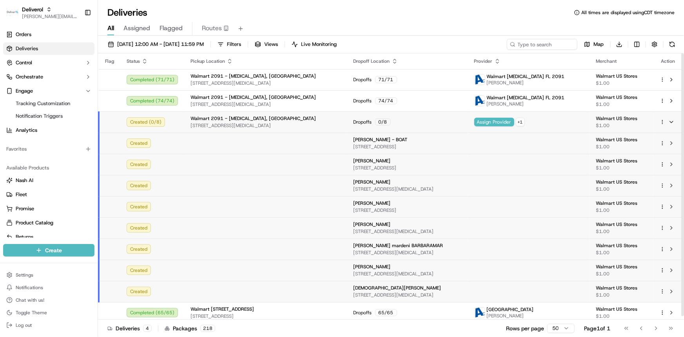
click at [216, 127] on span "[STREET_ADDRESS][MEDICAL_DATA]" at bounding box center [266, 125] width 151 height 6
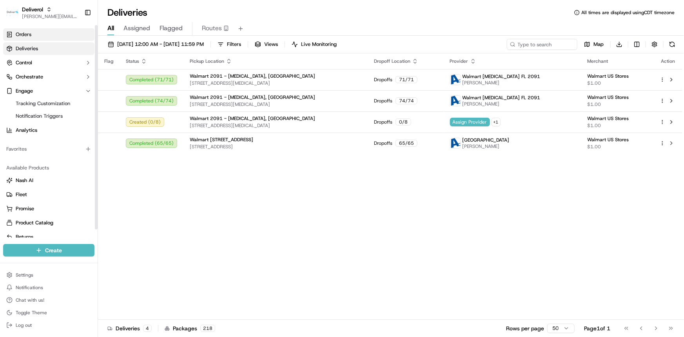
click at [39, 35] on link "Orders" at bounding box center [48, 34] width 91 height 13
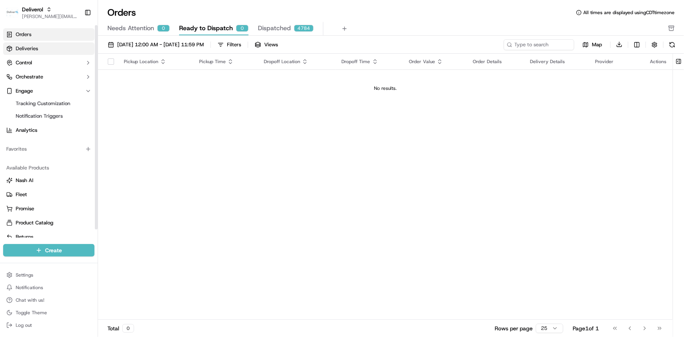
click at [38, 49] on link "Deliveries" at bounding box center [48, 48] width 91 height 13
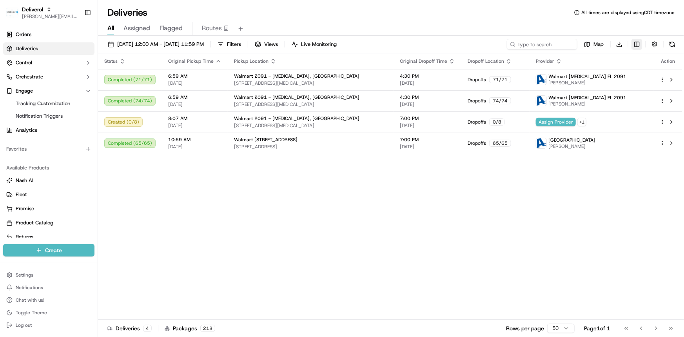
click at [602, 43] on html "Deliverol [PERSON_NAME][EMAIL_ADDRESS][PERSON_NAME][DOMAIN_NAME] Toggle Sidebar…" at bounding box center [342, 168] width 684 height 337
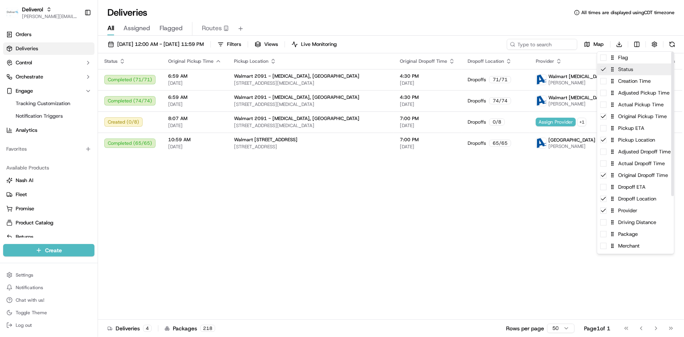
click at [602, 64] on div "Status" at bounding box center [636, 70] width 77 height 12
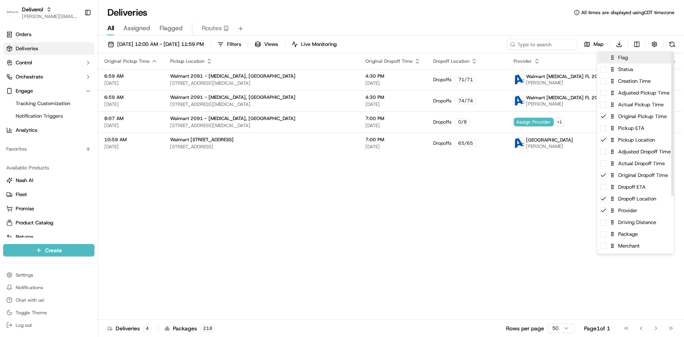
click at [602, 59] on div "Flag" at bounding box center [636, 58] width 77 height 12
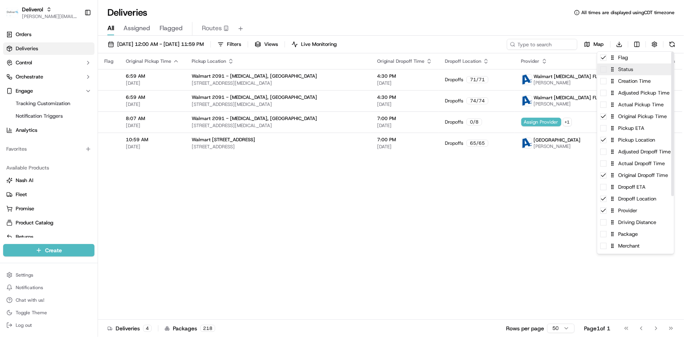
click at [602, 69] on div "Status" at bounding box center [636, 70] width 77 height 12
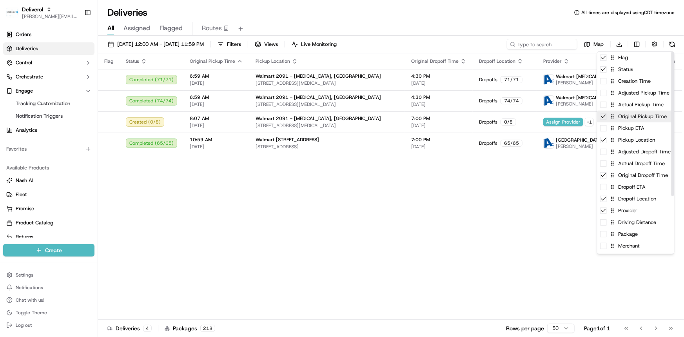
click at [602, 121] on div "Original Pickup Time" at bounding box center [636, 117] width 77 height 12
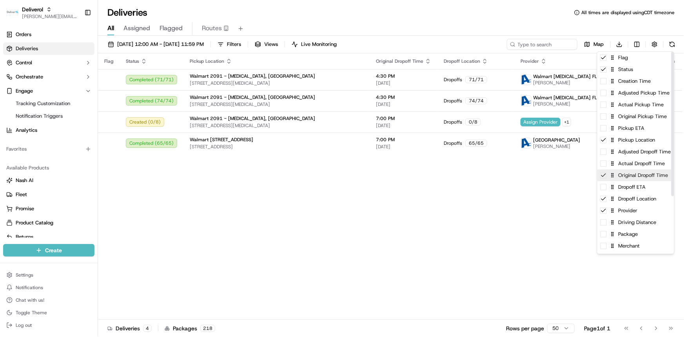
click at [602, 179] on div "Original Dropoff Time" at bounding box center [636, 175] width 77 height 12
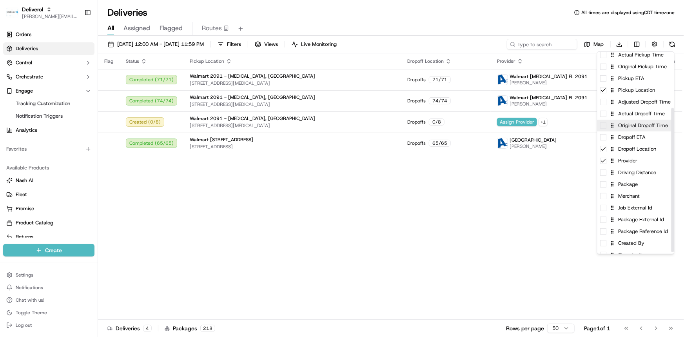
scroll to position [80, 0]
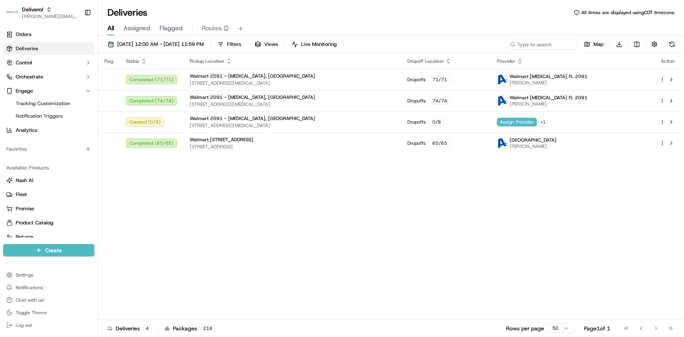
click at [578, 198] on html "Deliverol [PERSON_NAME][EMAIL_ADDRESS][PERSON_NAME][DOMAIN_NAME] Toggle Sidebar…" at bounding box center [342, 168] width 684 height 337
click at [602, 44] on button "button" at bounding box center [654, 44] width 11 height 11
click at [602, 47] on button "button" at bounding box center [654, 44] width 11 height 11
click at [602, 43] on button at bounding box center [672, 44] width 11 height 11
click at [245, 44] on button "Filters" at bounding box center [229, 44] width 31 height 11
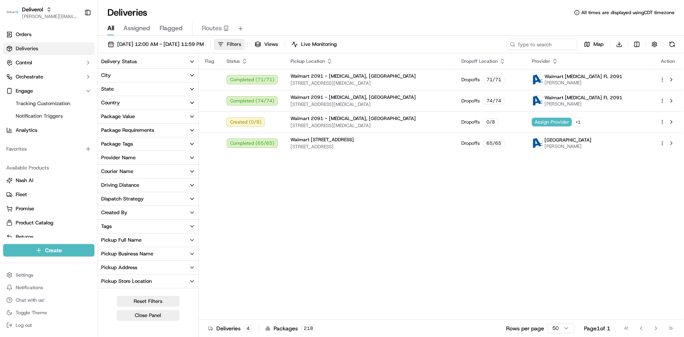
click at [245, 44] on button "Filters" at bounding box center [229, 44] width 31 height 11
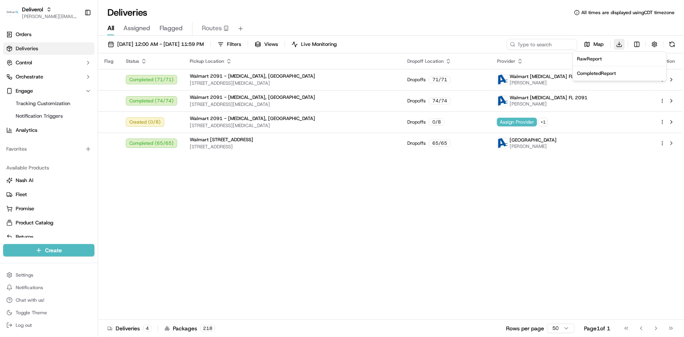
click at [602, 45] on html "Deliverol [PERSON_NAME][EMAIL_ADDRESS][PERSON_NAME][DOMAIN_NAME] Toggle Sidebar…" at bounding box center [342, 168] width 684 height 337
click at [602, 185] on html "Deliverol [PERSON_NAME][EMAIL_ADDRESS][PERSON_NAME][DOMAIN_NAME] Toggle Sidebar…" at bounding box center [342, 168] width 684 height 337
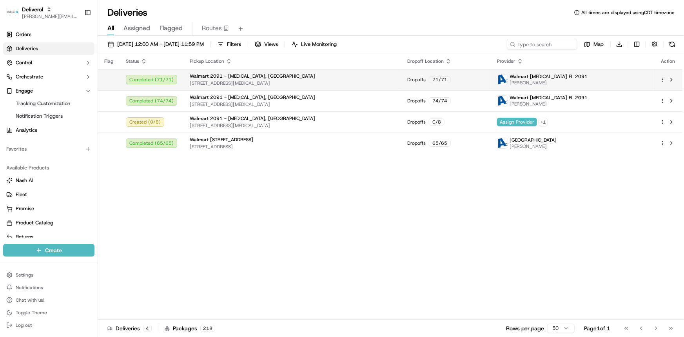
click at [602, 78] on html "Deliverol [PERSON_NAME][EMAIL_ADDRESS][PERSON_NAME][DOMAIN_NAME] Toggle Sidebar…" at bounding box center [342, 168] width 684 height 337
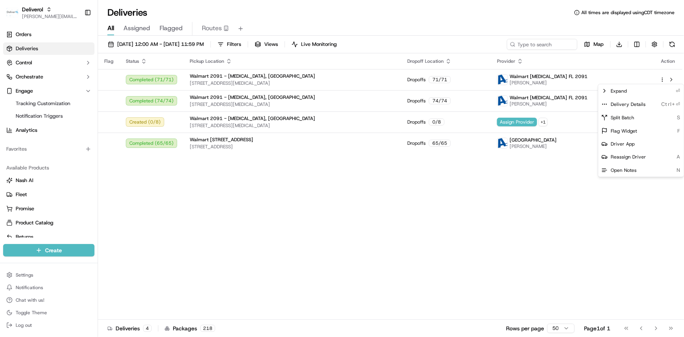
click at [541, 246] on html "Deliverol [PERSON_NAME][EMAIL_ADDRESS][PERSON_NAME][DOMAIN_NAME] Toggle Sidebar…" at bounding box center [342, 168] width 684 height 337
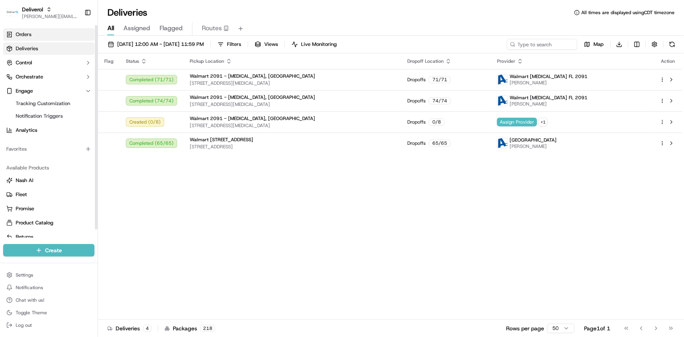
click at [36, 35] on link "Orders" at bounding box center [48, 34] width 91 height 13
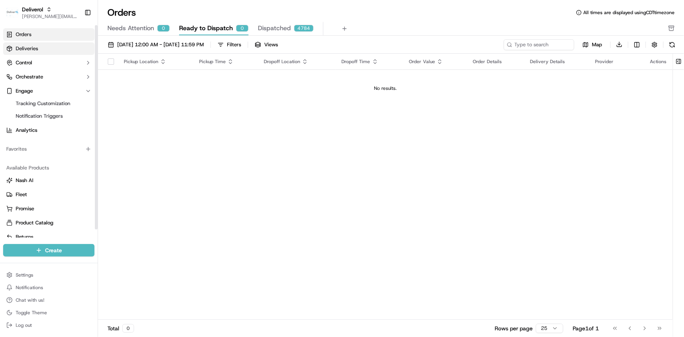
click at [35, 47] on span "Deliveries" at bounding box center [27, 48] width 22 height 7
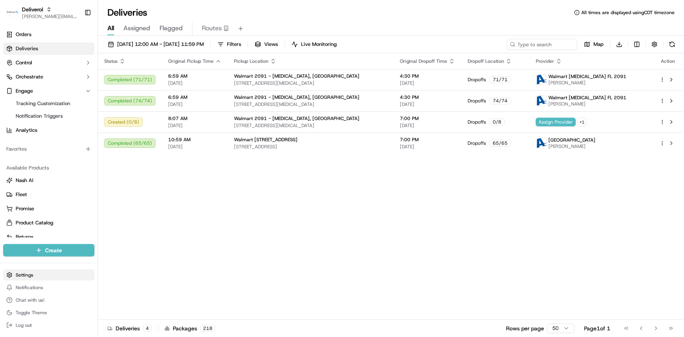
click at [24, 275] on html "Deliverol [PERSON_NAME][EMAIL_ADDRESS][PERSON_NAME][DOMAIN_NAME] Toggle Sidebar…" at bounding box center [342, 168] width 684 height 337
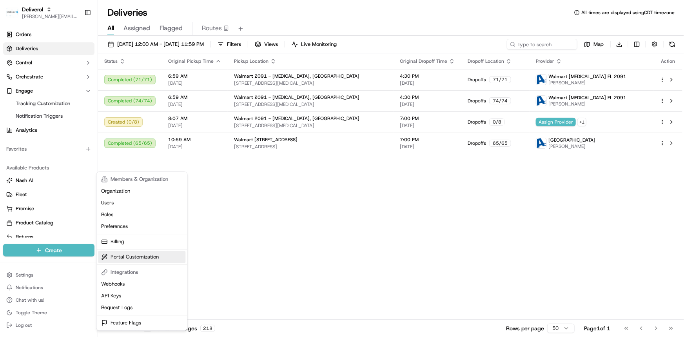
click at [138, 257] on link "Portal Customization" at bounding box center [141, 257] width 87 height 12
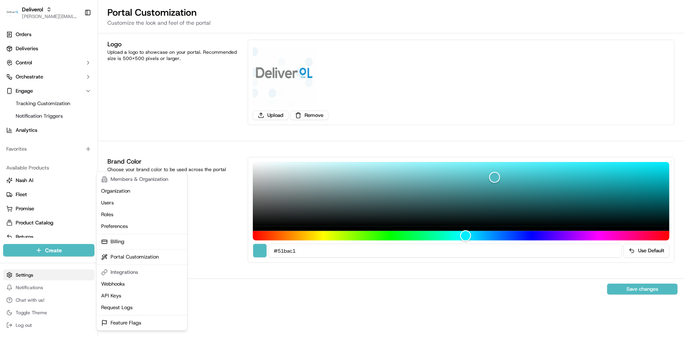
click at [33, 274] on html "Deliverol [PERSON_NAME][EMAIL_ADDRESS][PERSON_NAME][DOMAIN_NAME] Toggle Sidebar…" at bounding box center [342, 168] width 684 height 337
click at [124, 227] on link "Preferences" at bounding box center [141, 226] width 87 height 12
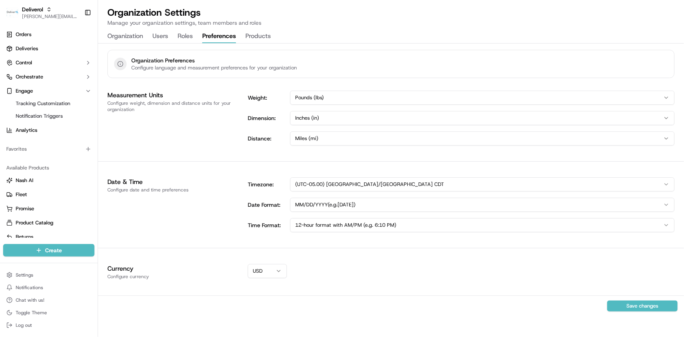
click at [260, 37] on button "Products" at bounding box center [257, 36] width 25 height 13
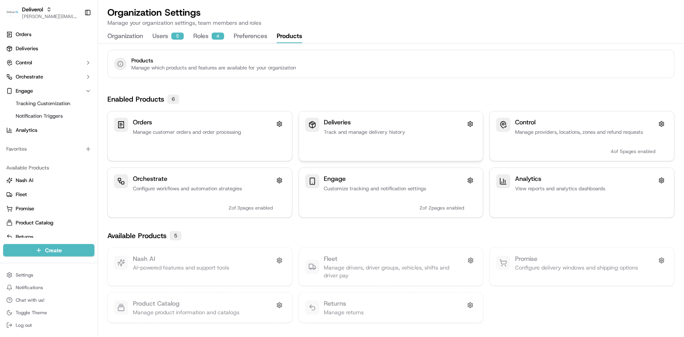
click at [349, 143] on div "Deliveries Track and manage delivery history" at bounding box center [394, 136] width 140 height 37
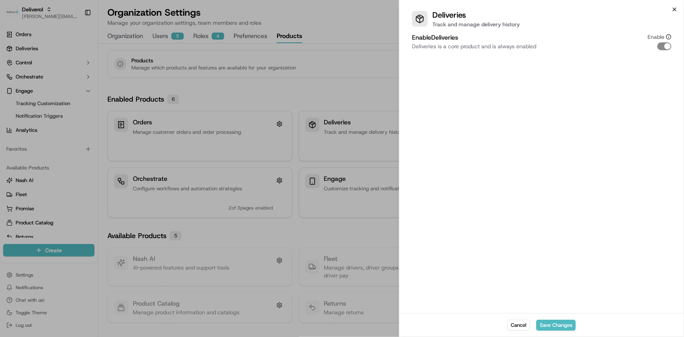
click at [602, 9] on icon "button" at bounding box center [674, 9] width 3 height 3
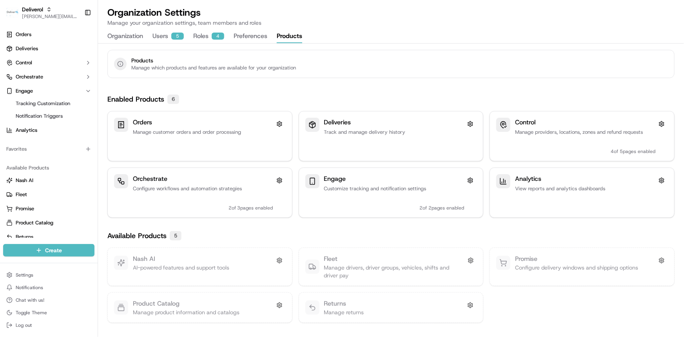
click at [137, 36] on button "Organization" at bounding box center [125, 36] width 36 height 13
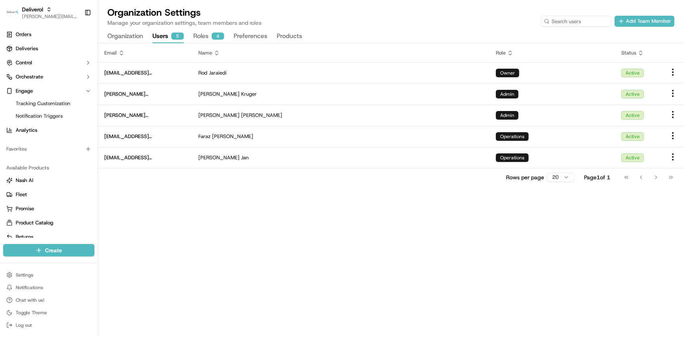
click at [158, 35] on button "Users 5" at bounding box center [168, 36] width 31 height 13
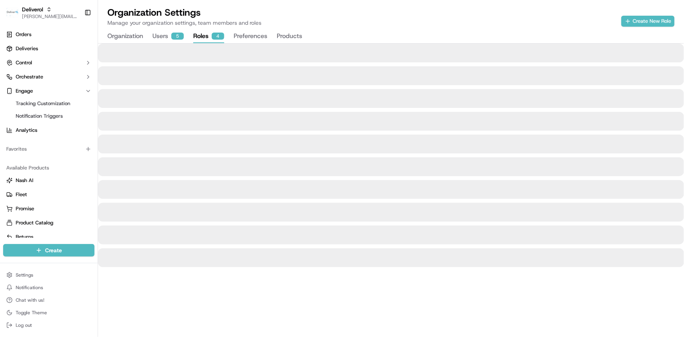
click at [202, 35] on button "Roles 4" at bounding box center [208, 36] width 31 height 13
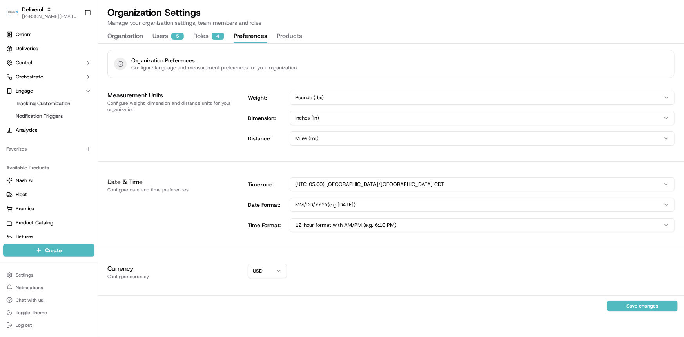
click at [248, 36] on button "Preferences" at bounding box center [251, 36] width 34 height 13
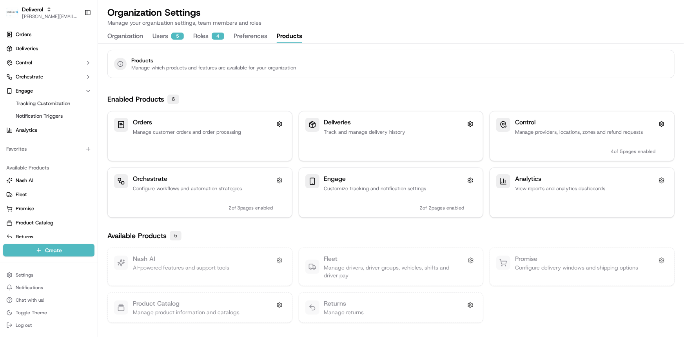
click at [296, 38] on button "Products" at bounding box center [289, 36] width 25 height 13
click at [469, 125] on button at bounding box center [470, 124] width 13 height 13
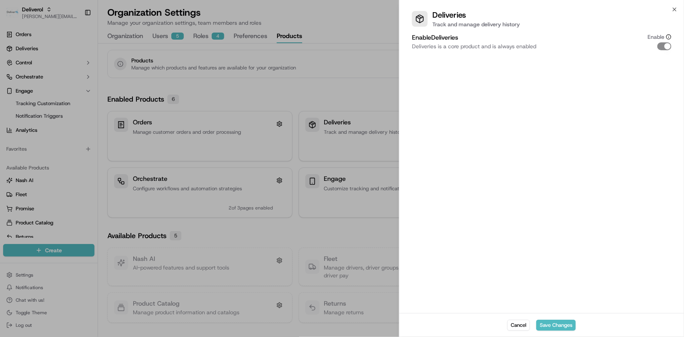
click at [375, 84] on div at bounding box center [342, 168] width 684 height 337
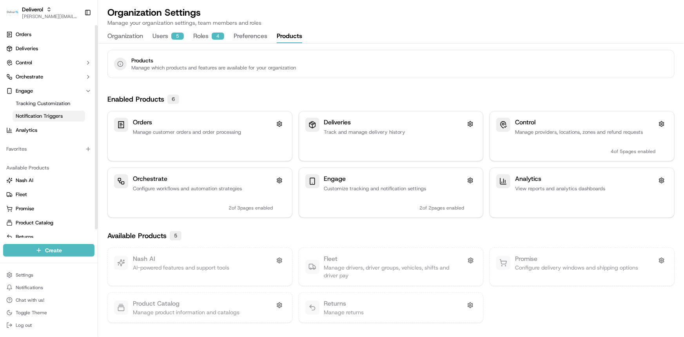
click at [45, 114] on span "Notification Triggers" at bounding box center [39, 116] width 47 height 7
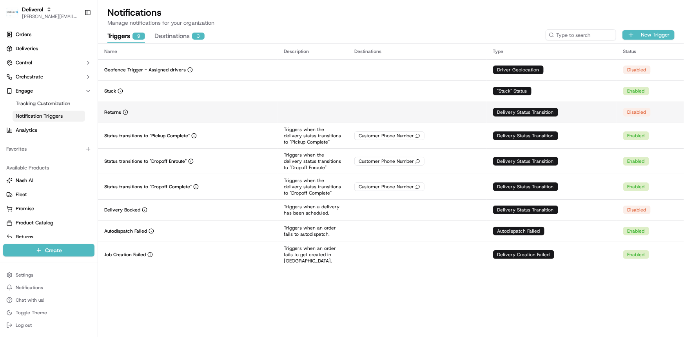
click at [589, 115] on td "Delivery Status Transition" at bounding box center [552, 112] width 130 height 21
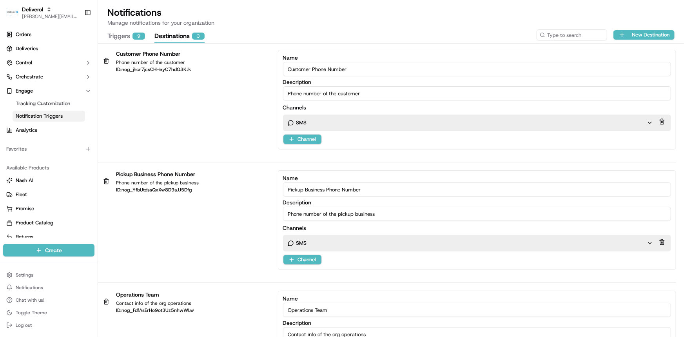
click at [168, 37] on button "Destinations 3" at bounding box center [180, 36] width 50 height 13
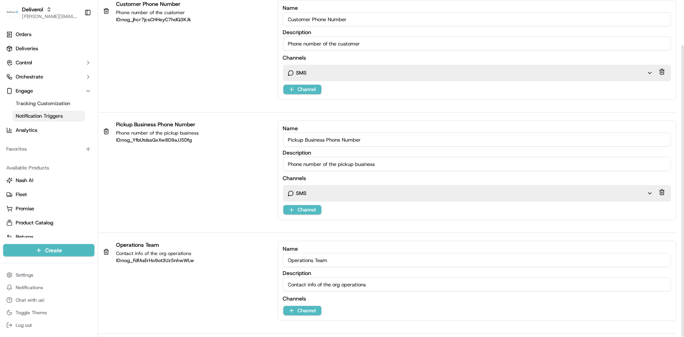
scroll to position [52, 0]
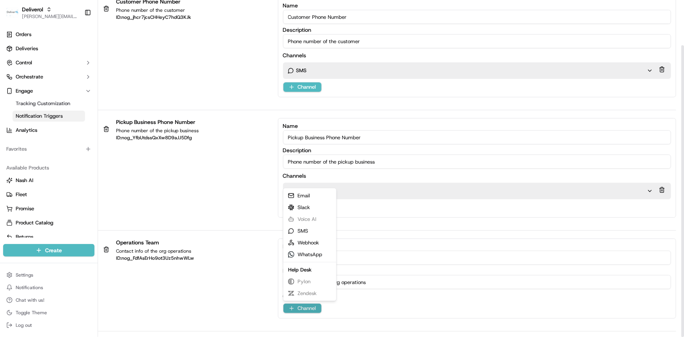
click at [310, 296] on html "Deliverol [PERSON_NAME][EMAIL_ADDRESS][PERSON_NAME][DOMAIN_NAME] Toggle Sidebar…" at bounding box center [342, 168] width 684 height 337
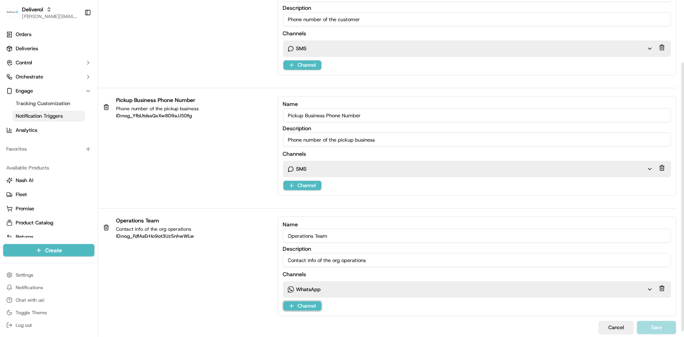
scroll to position [85, 0]
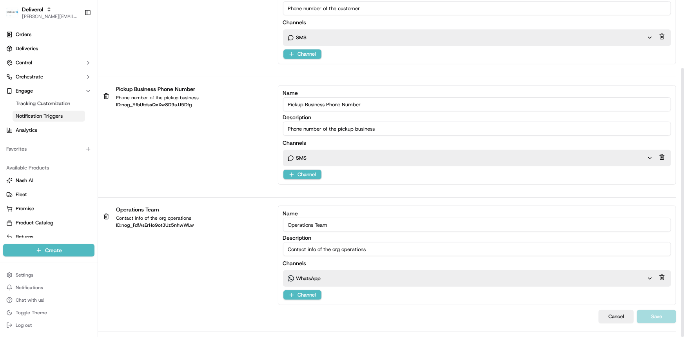
click at [351, 271] on div "WhatsApp WhatsApp" at bounding box center [470, 278] width 375 height 16
click at [352, 278] on div "WhatsApp WhatsApp" at bounding box center [468, 278] width 360 height 7
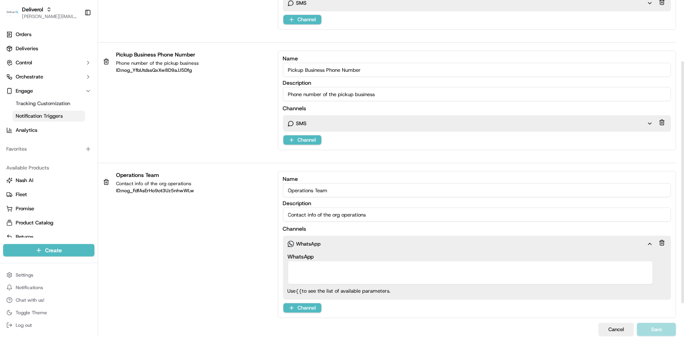
scroll to position [132, 0]
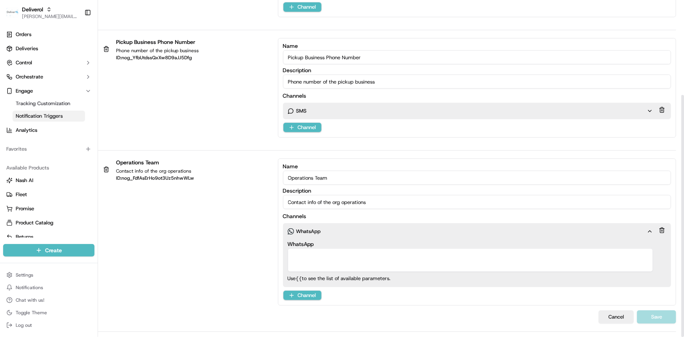
click at [339, 258] on textarea "WhatsApp" at bounding box center [471, 260] width 366 height 24
click at [336, 254] on textarea "WhatsApp" at bounding box center [471, 260] width 366 height 24
type textarea "9"
drag, startPoint x: 311, startPoint y: 253, endPoint x: 282, endPoint y: 255, distance: 28.8
click at [282, 255] on div "Name Operations Team Description Contact info of the org operations Channels Wh…" at bounding box center [477, 231] width 399 height 147
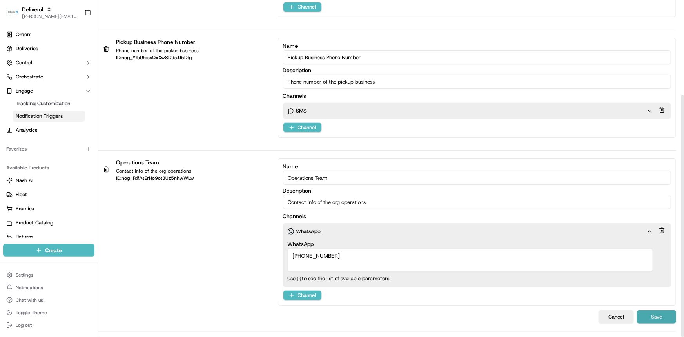
type textarea "[PHONE_NUMBER]"
click at [602, 296] on button "Save" at bounding box center [656, 316] width 39 height 13
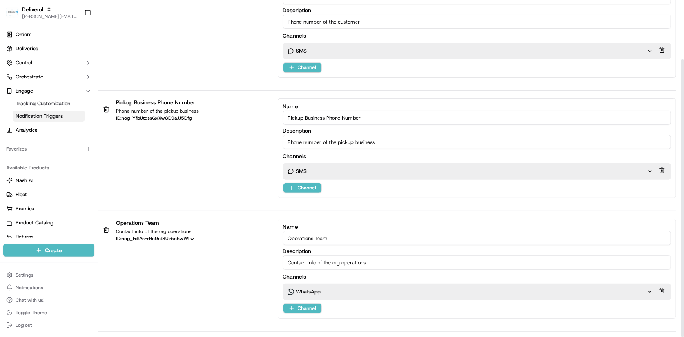
click at [376, 293] on div "WhatsApp WhatsApp" at bounding box center [468, 291] width 360 height 7
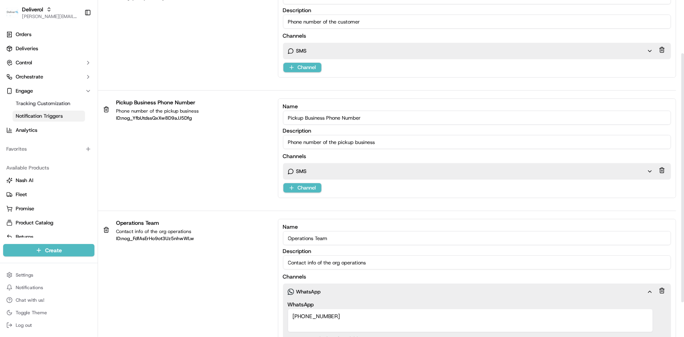
click at [376, 293] on div "WhatsApp WhatsApp" at bounding box center [468, 291] width 360 height 7
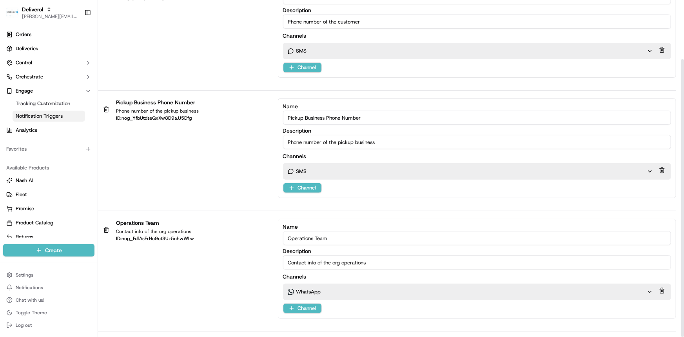
click at [376, 263] on input "Contact info of the org operations" at bounding box center [477, 262] width 389 height 14
click at [342, 294] on div "WhatsApp WhatsApp" at bounding box center [470, 292] width 375 height 16
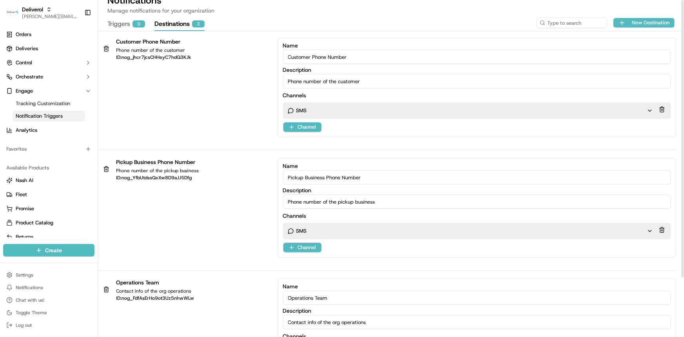
scroll to position [0, 0]
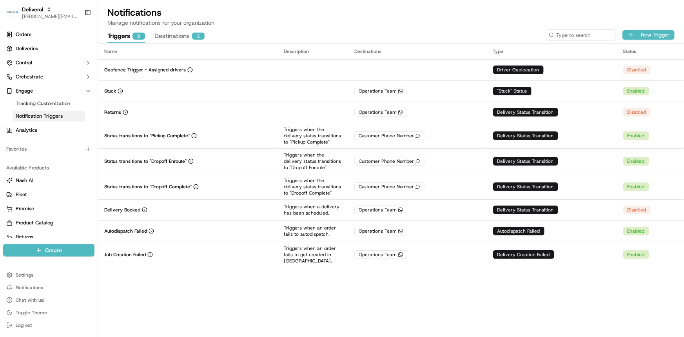
click at [123, 37] on button "Triggers 9" at bounding box center [126, 36] width 38 height 13
click at [329, 111] on td at bounding box center [313, 112] width 71 height 21
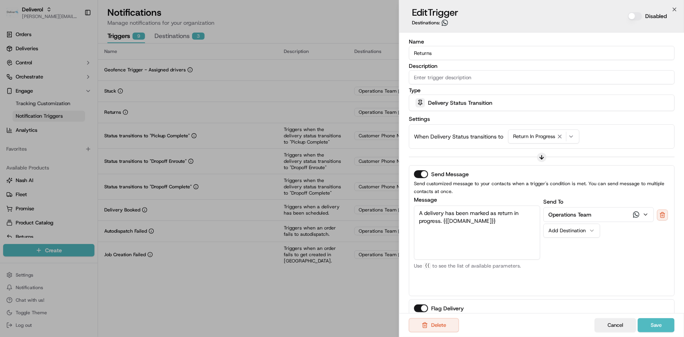
click at [602, 15] on button "Disabled" at bounding box center [635, 16] width 14 height 8
click at [602, 296] on button "Save" at bounding box center [656, 325] width 37 height 14
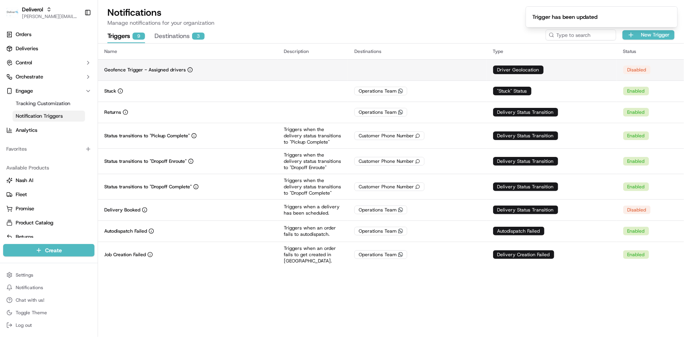
click at [454, 70] on td at bounding box center [417, 69] width 139 height 21
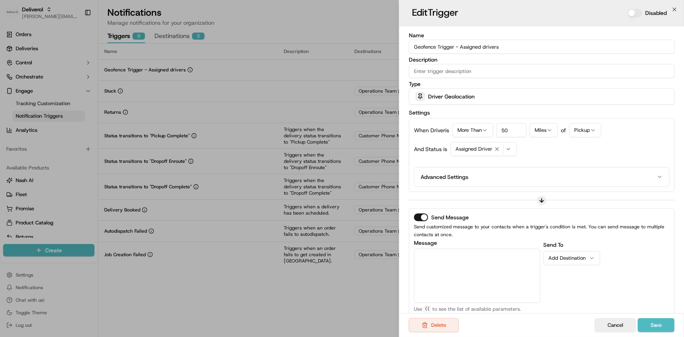
click at [602, 14] on button "Disabled" at bounding box center [635, 13] width 14 height 8
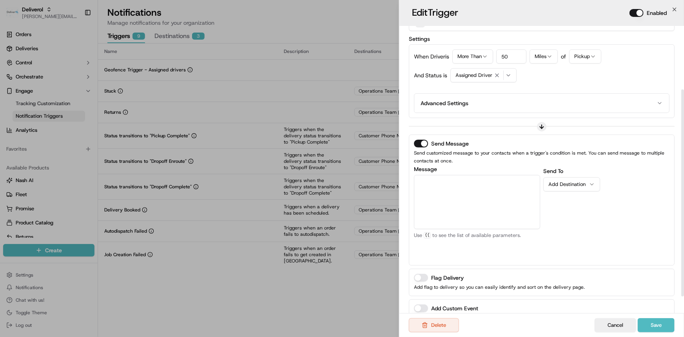
scroll to position [110, 0]
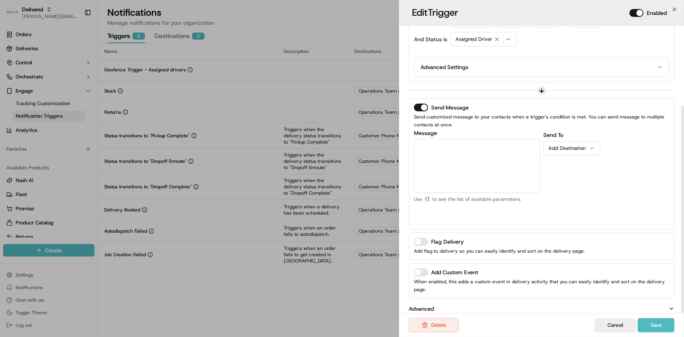
click at [485, 173] on textarea "Message" at bounding box center [477, 166] width 126 height 54
type textarea "Geofence not trigged, but driver has been assigned."
click at [572, 150] on div "Add Destination" at bounding box center [569, 148] width 40 height 7
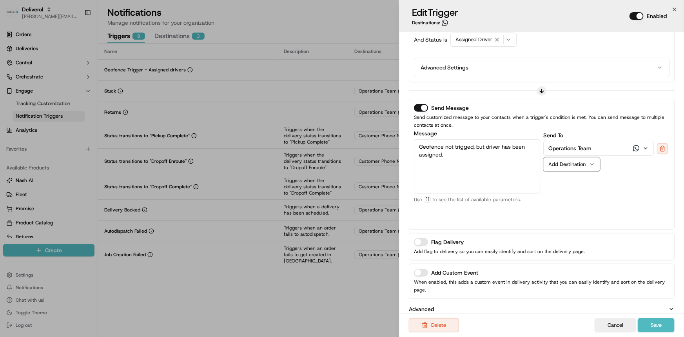
scroll to position [116, 0]
click at [602, 296] on button "Save" at bounding box center [656, 325] width 37 height 14
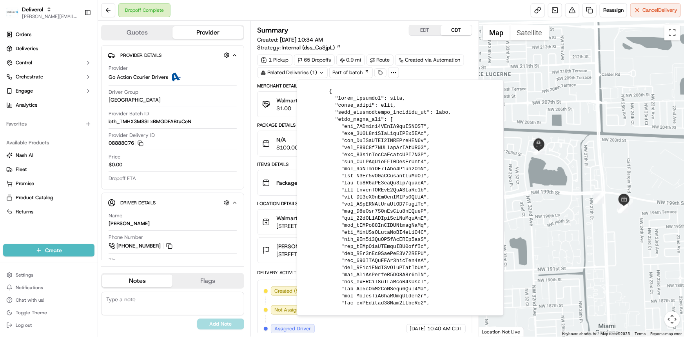
scroll to position [84, 0]
